Goal: Navigation & Orientation: Go to known website

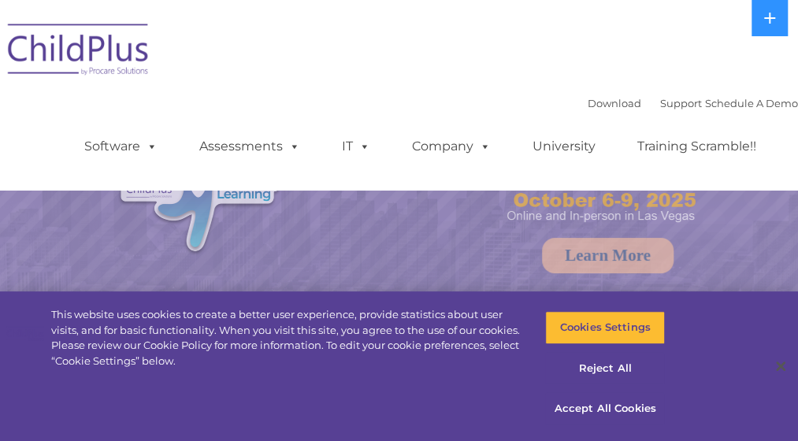
select select "MEDIUM"
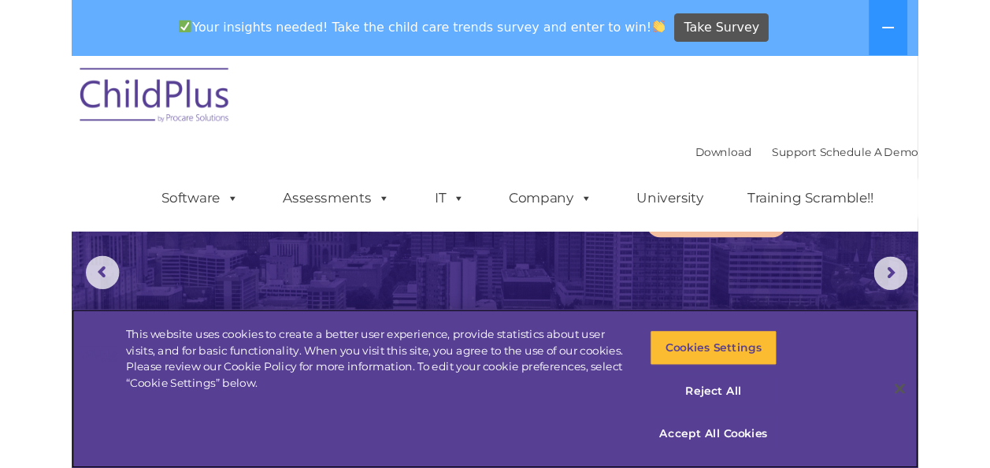
scroll to position [103, 0]
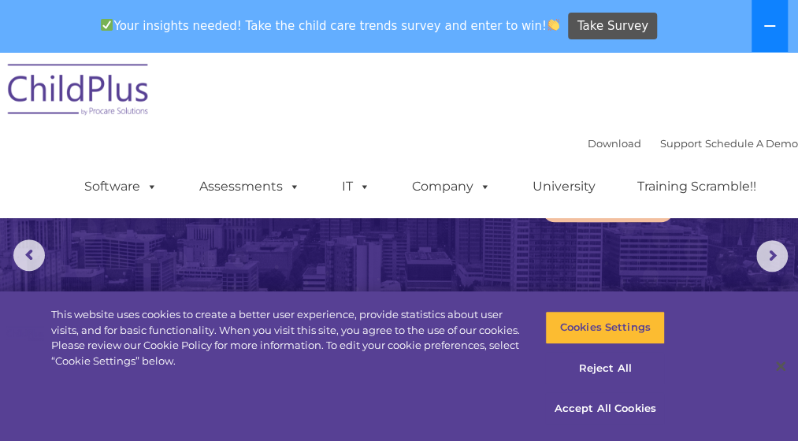
click at [764, 28] on icon at bounding box center [769, 26] width 13 height 13
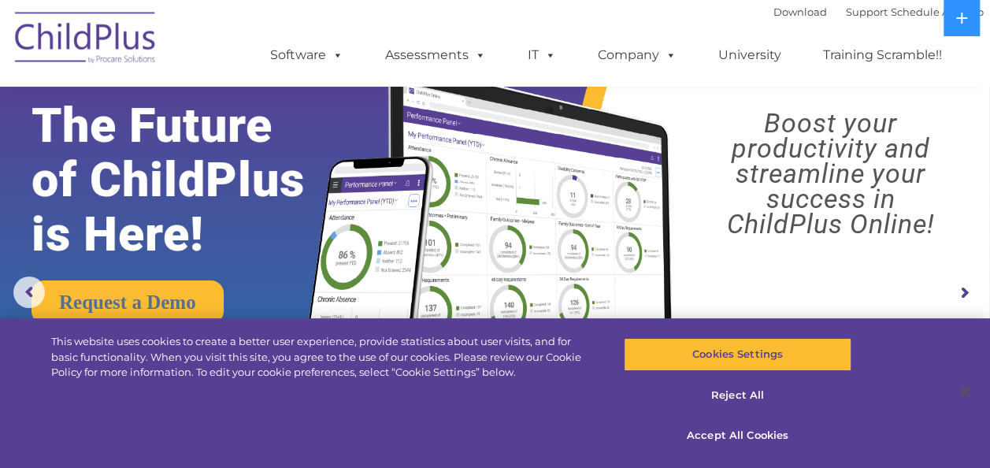
scroll to position [0, 0]
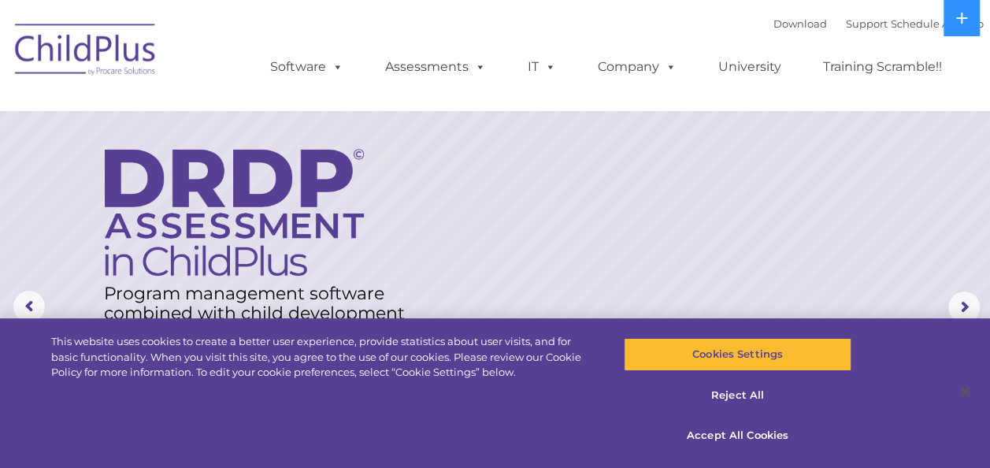
click at [118, 47] on img at bounding box center [86, 52] width 158 height 79
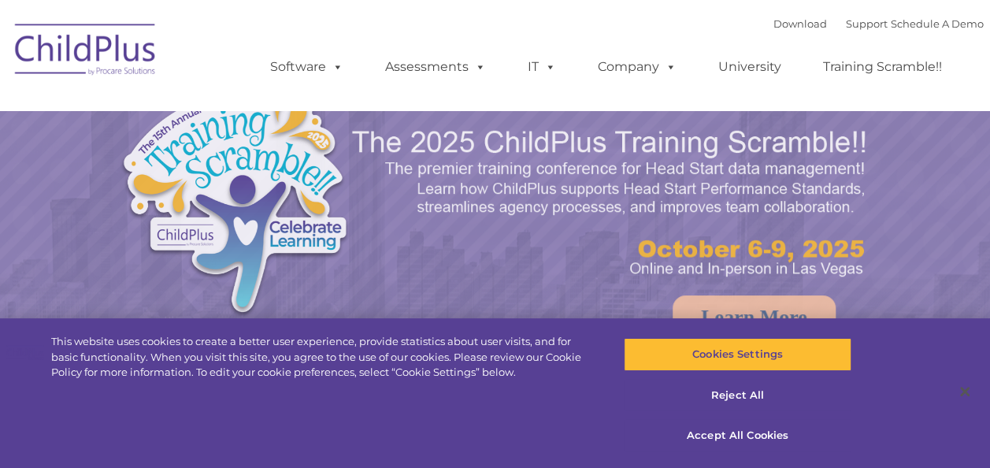
select select "MEDIUM"
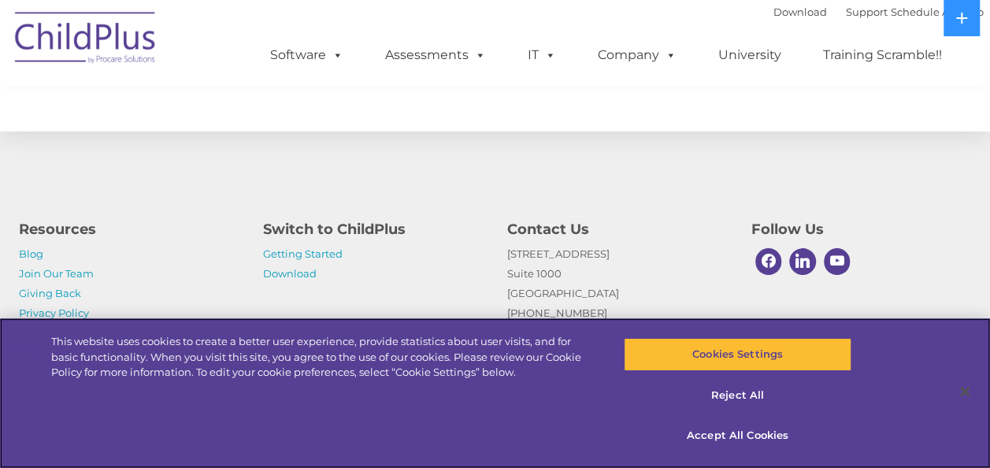
scroll to position [1874, 0]
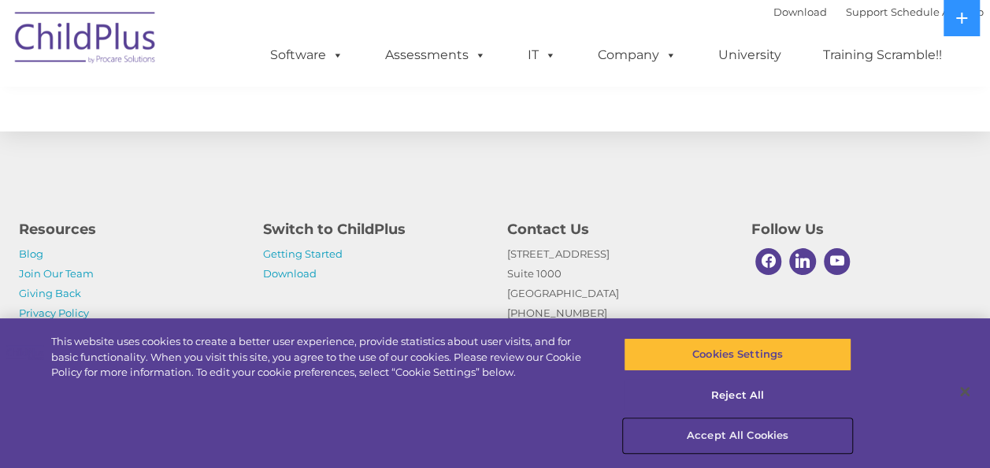
click at [715, 428] on button "Accept All Cookies" at bounding box center [738, 435] width 228 height 33
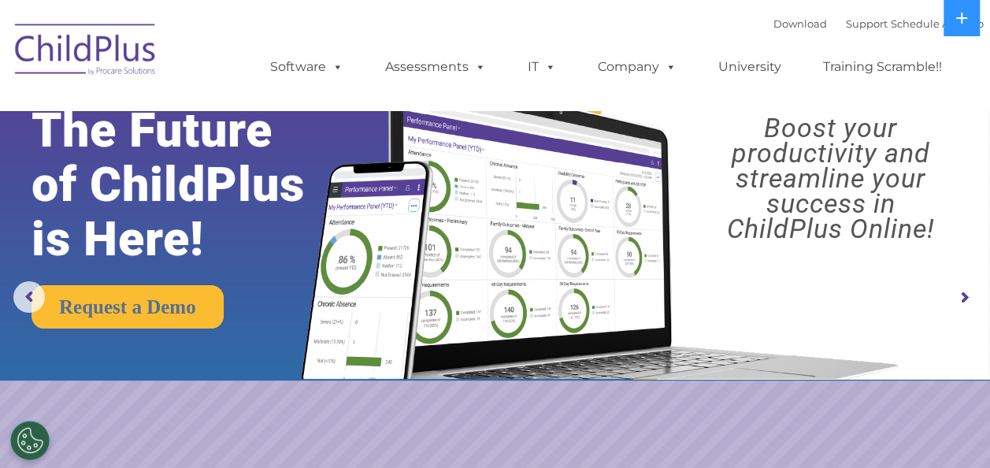
scroll to position [0, 0]
